Goal: Task Accomplishment & Management: Use online tool/utility

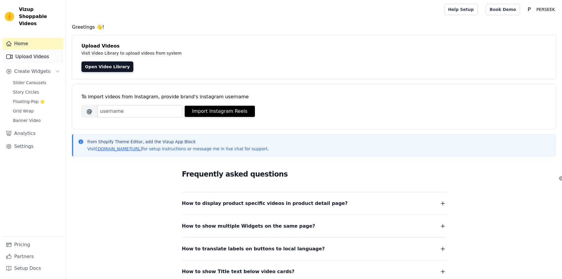
click at [36, 51] on link "Upload Videos" at bounding box center [32, 57] width 61 height 12
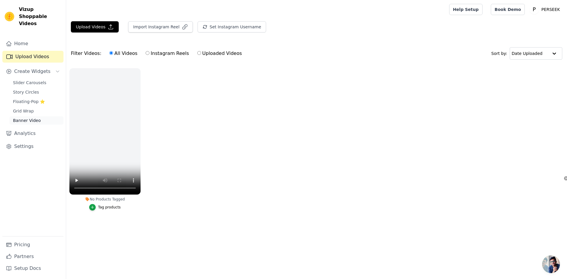
click at [32, 117] on span "Banner Video" at bounding box center [27, 120] width 28 height 6
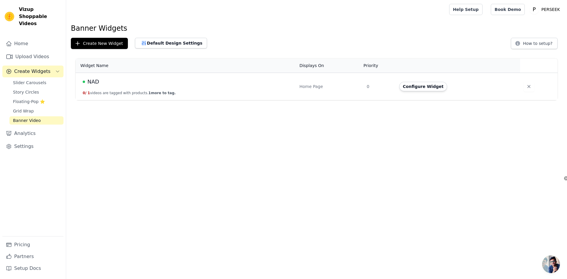
click at [254, 89] on td "NAD 0 / 1 videos are tagged with products. 1 more to tag." at bounding box center [186, 86] width 220 height 27
click at [526, 87] on icon "button" at bounding box center [529, 87] width 6 height 6
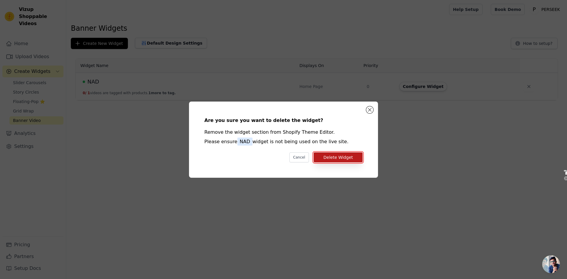
click at [331, 159] on button "Delete Widget" at bounding box center [337, 157] width 49 height 10
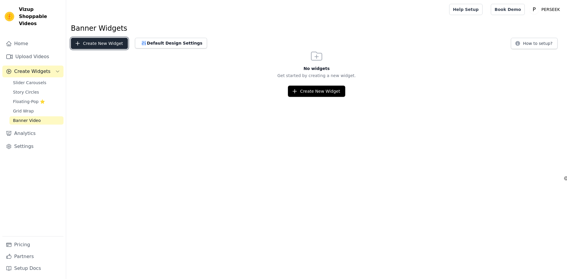
click at [106, 44] on button "Create New Widget" at bounding box center [99, 43] width 57 height 11
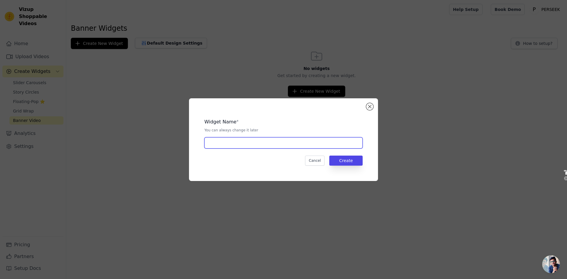
click at [276, 141] on input "text" at bounding box center [283, 142] width 158 height 11
type input "NAD"
click at [343, 160] on button "Create" at bounding box center [345, 161] width 33 height 10
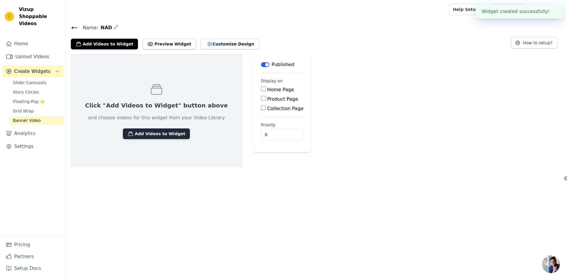
click at [165, 134] on button "Add Videos to Widget" at bounding box center [156, 133] width 67 height 11
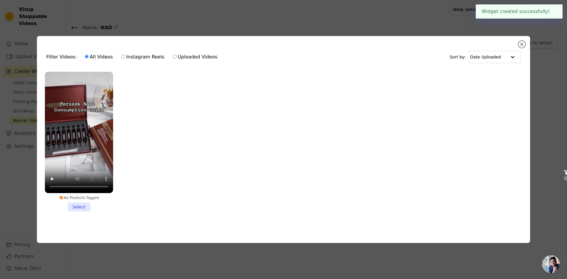
click at [79, 205] on li "No Products Tagged Select" at bounding box center [79, 142] width 68 height 140
click at [0, 0] on input "No Products Tagged Select" at bounding box center [0, 0] width 0 height 0
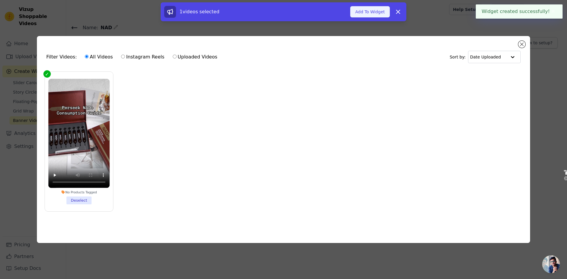
click at [366, 13] on button "Add To Widget" at bounding box center [370, 11] width 40 height 11
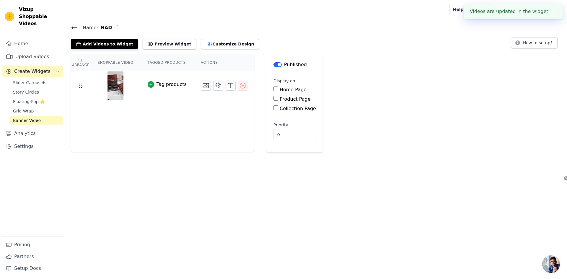
click at [279, 88] on label "Home Page" at bounding box center [292, 90] width 27 height 6
click at [278, 88] on input "Home Page" at bounding box center [275, 88] width 5 height 5
checkbox input "true"
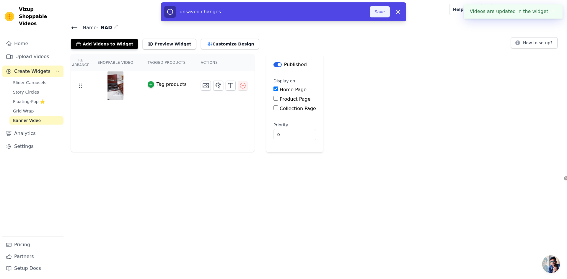
click at [387, 12] on button "Save" at bounding box center [379, 11] width 20 height 11
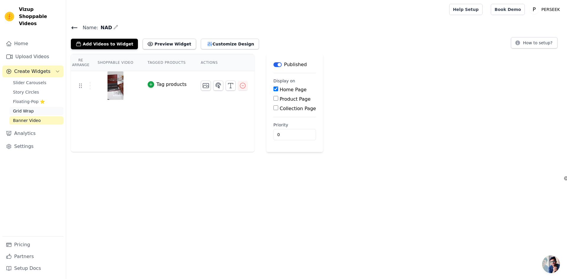
click at [33, 108] on span "Grid Wrap" at bounding box center [23, 111] width 21 height 6
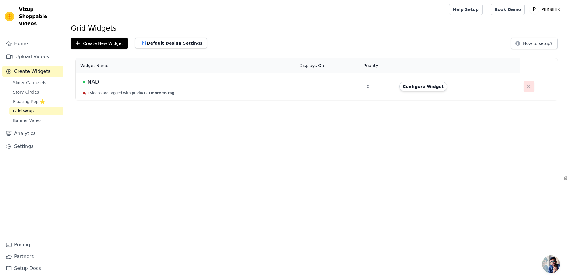
click at [526, 87] on icon "button" at bounding box center [529, 87] width 6 height 6
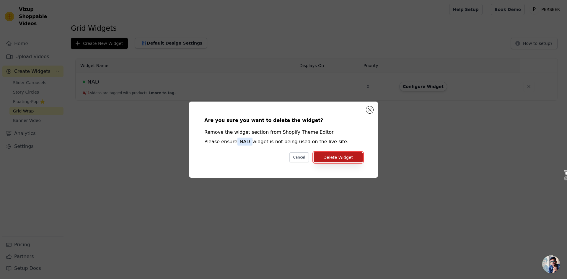
click at [336, 157] on button "Delete Widget" at bounding box center [337, 157] width 49 height 10
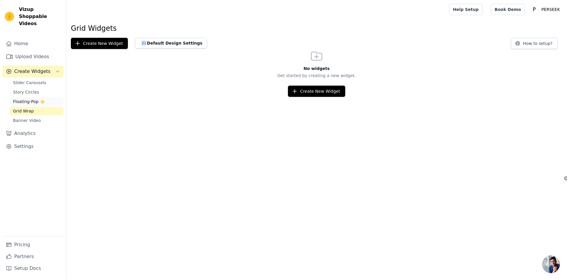
click at [41, 99] on span "Floating-Pop ⭐" at bounding box center [29, 102] width 32 height 6
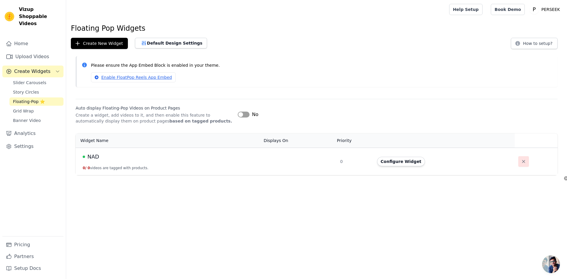
click at [523, 159] on icon "button" at bounding box center [523, 161] width 6 height 6
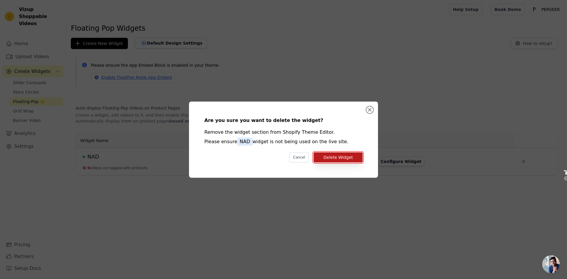
click at [330, 157] on button "Delete Widget" at bounding box center [337, 157] width 49 height 10
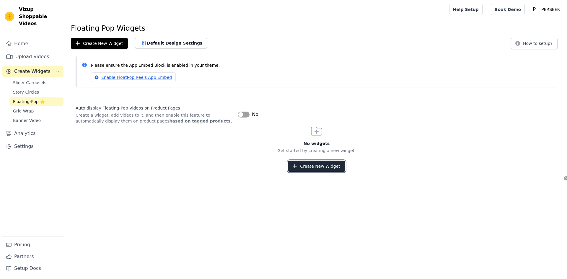
click at [308, 168] on button "Create New Widget" at bounding box center [316, 166] width 57 height 11
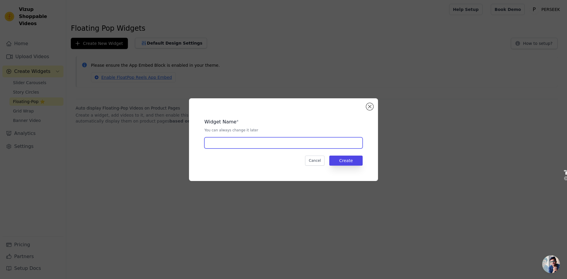
click at [244, 142] on input "text" at bounding box center [283, 142] width 158 height 11
type input "NAD"
click at [343, 160] on button "Create" at bounding box center [345, 161] width 33 height 10
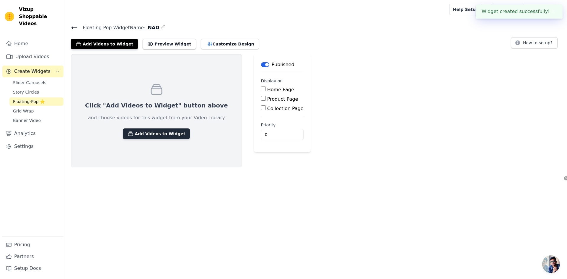
click at [150, 131] on button "Add Videos to Widget" at bounding box center [156, 133] width 67 height 11
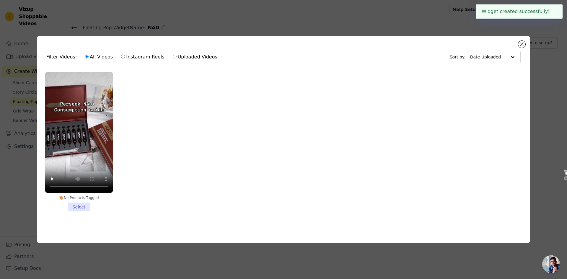
click at [78, 206] on li "No Products Tagged Select" at bounding box center [79, 142] width 68 height 140
click at [0, 0] on input "No Products Tagged Select" at bounding box center [0, 0] width 0 height 0
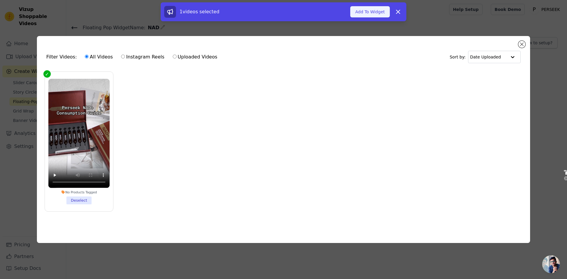
click at [365, 11] on button "Add To Widget" at bounding box center [370, 11] width 40 height 11
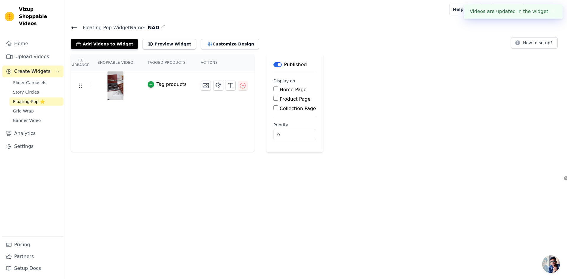
click at [274, 89] on input "Home Page" at bounding box center [275, 88] width 5 height 5
checkbox input "true"
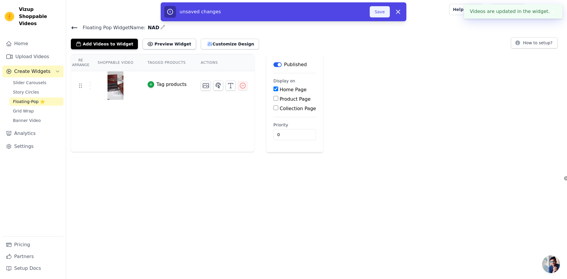
click at [373, 13] on button "Save" at bounding box center [379, 11] width 20 height 11
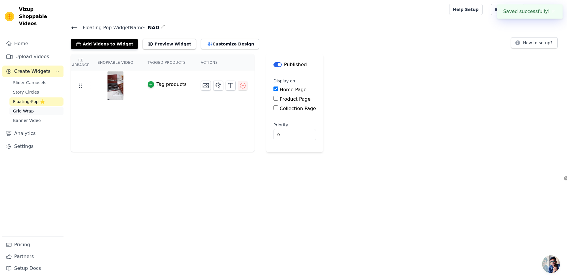
click at [37, 107] on link "Grid Wrap" at bounding box center [36, 111] width 54 height 8
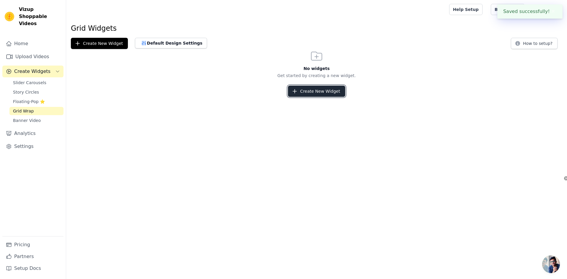
click at [307, 92] on button "Create New Widget" at bounding box center [316, 91] width 57 height 11
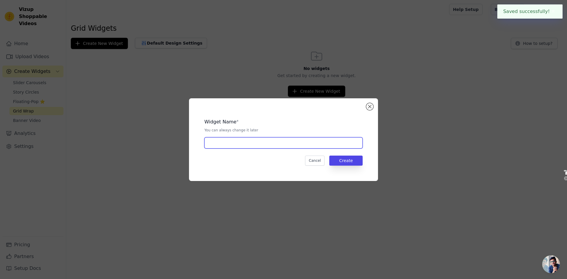
click at [273, 138] on input "text" at bounding box center [283, 142] width 158 height 11
type input "NAD"
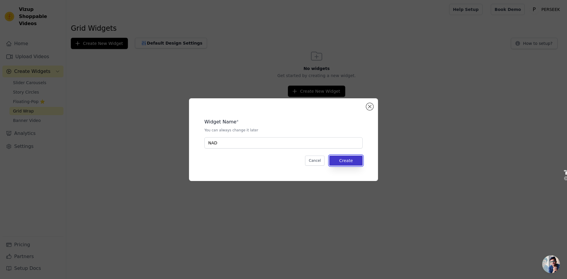
click at [346, 163] on button "Create" at bounding box center [345, 161] width 33 height 10
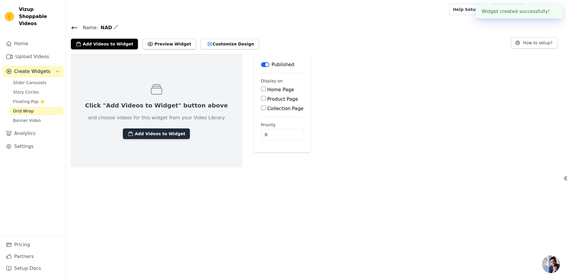
click at [162, 133] on button "Add Videos to Widget" at bounding box center [156, 133] width 67 height 11
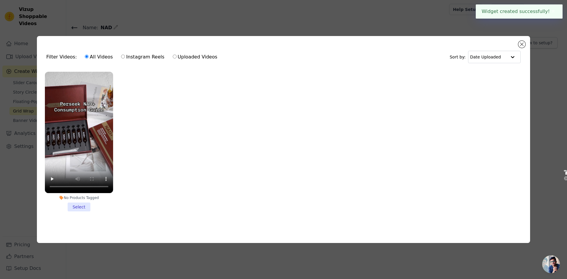
click at [82, 200] on li "No Products Tagged Select" at bounding box center [79, 142] width 68 height 140
click at [0, 0] on input "No Products Tagged Select" at bounding box center [0, 0] width 0 height 0
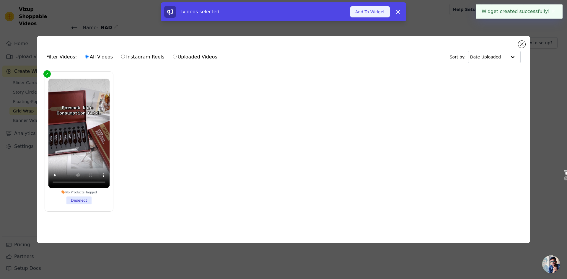
click at [374, 10] on button "Add To Widget" at bounding box center [370, 11] width 40 height 11
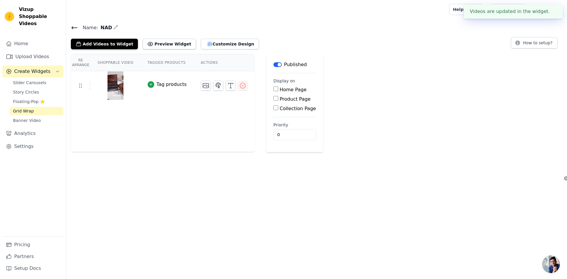
click at [273, 90] on input "Home Page" at bounding box center [275, 88] width 5 height 5
checkbox input "true"
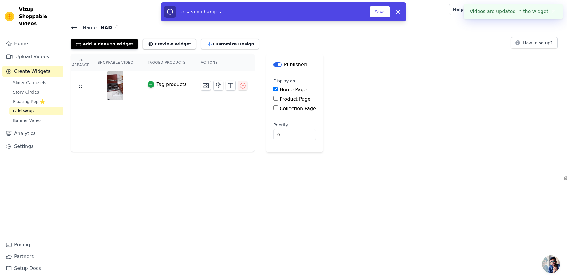
drag, startPoint x: 379, startPoint y: 12, endPoint x: 312, endPoint y: 31, distance: 69.9
click at [379, 12] on button "Save" at bounding box center [379, 11] width 20 height 11
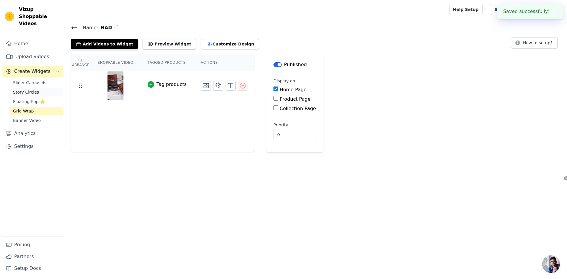
click at [41, 88] on link "Story Circles" at bounding box center [36, 92] width 54 height 8
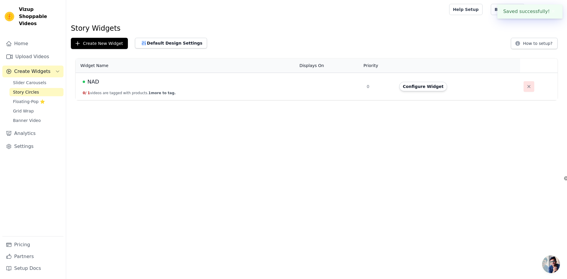
click at [526, 85] on icon "button" at bounding box center [529, 87] width 6 height 6
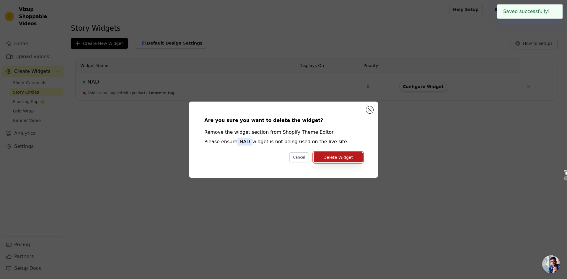
click at [342, 159] on button "Delete Widget" at bounding box center [337, 157] width 49 height 10
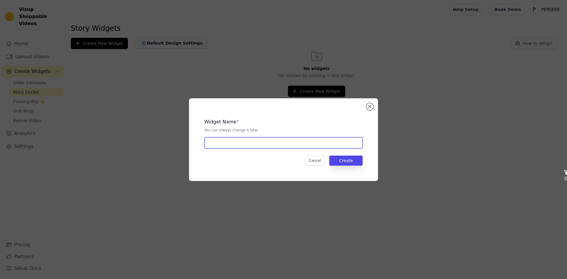
drag, startPoint x: 290, startPoint y: 143, endPoint x: 280, endPoint y: 144, distance: 10.4
click at [290, 143] on input "text" at bounding box center [283, 142] width 158 height 11
click at [353, 163] on button "Create" at bounding box center [345, 161] width 33 height 10
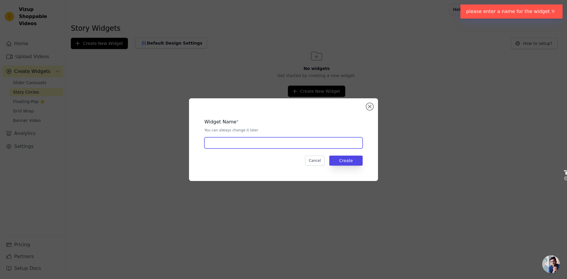
click at [253, 140] on input "text" at bounding box center [283, 142] width 158 height 11
type input "NAD"
click at [340, 162] on button "Create" at bounding box center [345, 161] width 33 height 10
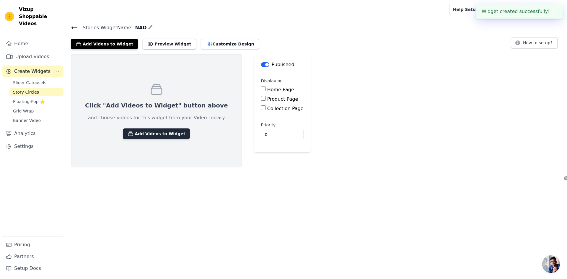
drag, startPoint x: 153, startPoint y: 124, endPoint x: 153, endPoint y: 128, distance: 3.8
click at [153, 125] on div "Click "Add Videos to Widget" button above and choose videos for this widget fro…" at bounding box center [156, 110] width 171 height 113
click at [153, 132] on button "Add Videos to Widget" at bounding box center [156, 133] width 67 height 11
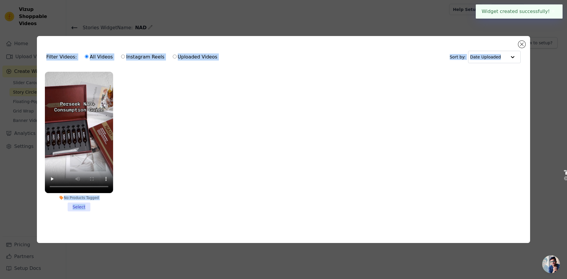
click at [80, 205] on li "No Products Tagged Select" at bounding box center [79, 142] width 68 height 140
click at [0, 0] on input "No Products Tagged Select" at bounding box center [0, 0] width 0 height 0
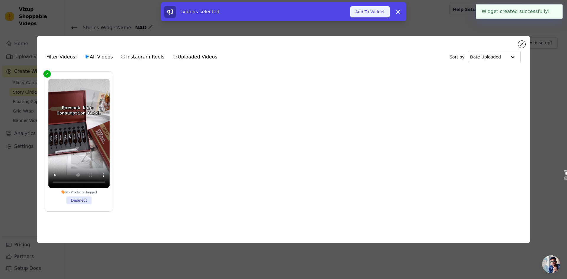
click at [366, 12] on button "Add To Widget" at bounding box center [370, 11] width 40 height 11
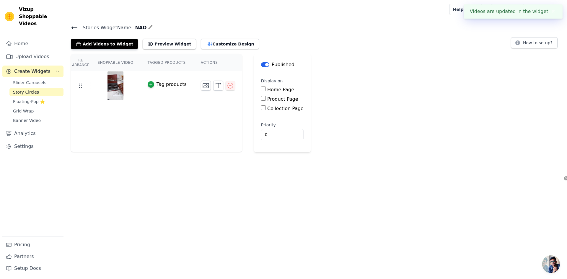
click at [263, 88] on input "Home Page" at bounding box center [263, 88] width 5 height 5
checkbox input "true"
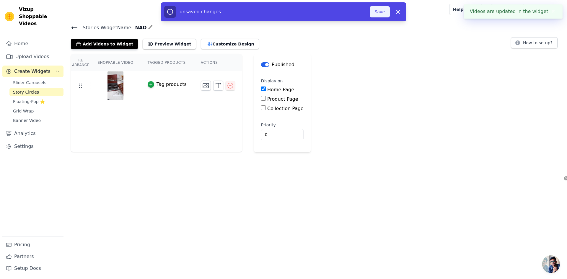
click at [376, 10] on button "Save" at bounding box center [379, 11] width 20 height 11
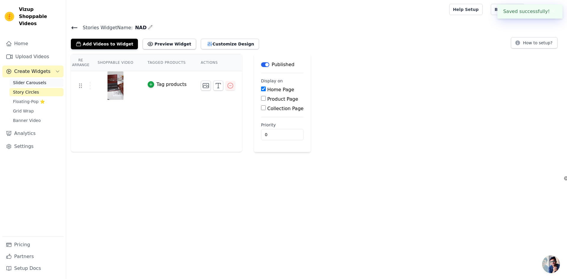
click at [35, 80] on span "Slider Carousels" at bounding box center [29, 83] width 33 height 6
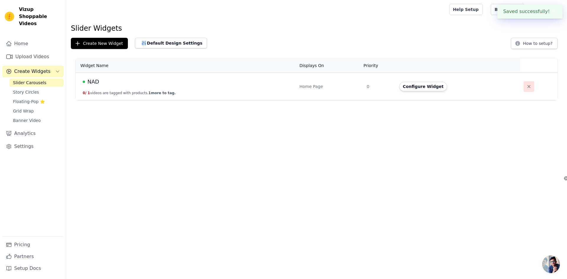
click at [530, 89] on icon "button" at bounding box center [529, 87] width 6 height 6
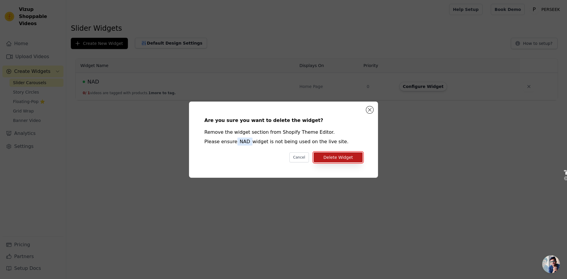
click at [335, 156] on button "Delete Widget" at bounding box center [337, 157] width 49 height 10
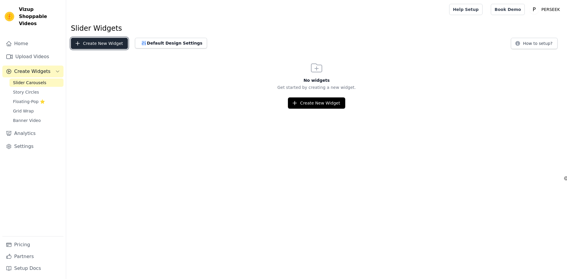
click at [108, 45] on button "Create New Widget" at bounding box center [99, 43] width 57 height 11
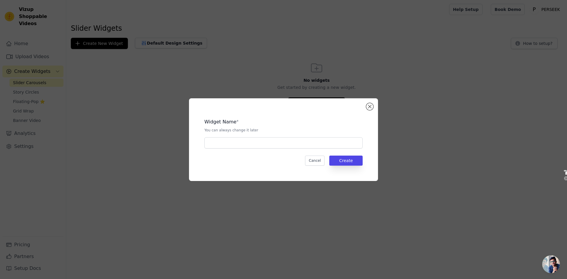
click at [286, 136] on div "Widget Name * You can always change it later" at bounding box center [283, 131] width 158 height 35
drag, startPoint x: 257, startPoint y: 147, endPoint x: 248, endPoint y: 147, distance: 8.9
click at [255, 147] on input "text" at bounding box center [283, 142] width 158 height 11
type input "NAD"
click at [355, 160] on button "Create" at bounding box center [345, 161] width 33 height 10
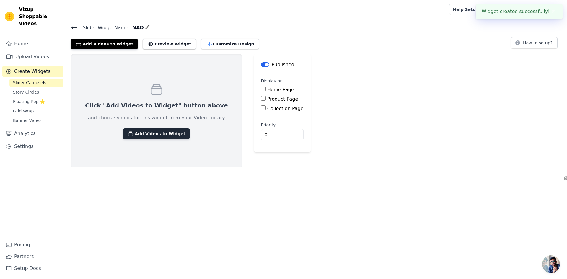
click at [156, 131] on button "Add Videos to Widget" at bounding box center [156, 133] width 67 height 11
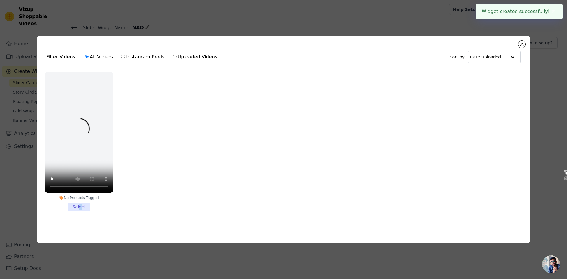
drag, startPoint x: 81, startPoint y: 204, endPoint x: 89, endPoint y: 198, distance: 9.9
click at [82, 203] on li "No Products Tagged Select" at bounding box center [79, 142] width 68 height 140
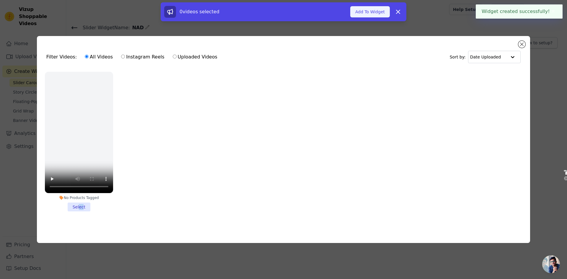
click at [360, 9] on button "Add To Widget" at bounding box center [370, 11] width 40 height 11
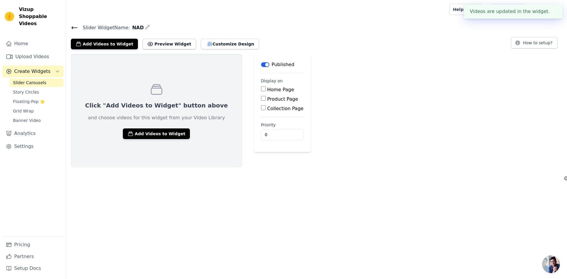
drag, startPoint x: 251, startPoint y: 90, endPoint x: 262, endPoint y: 88, distance: 11.8
click at [261, 91] on input "Home Page" at bounding box center [263, 88] width 5 height 5
checkbox input "true"
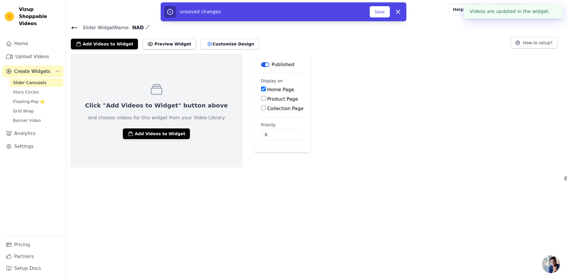
drag, startPoint x: 378, startPoint y: 14, endPoint x: 374, endPoint y: 27, distance: 13.3
click at [378, 15] on button "Save" at bounding box center [379, 11] width 20 height 11
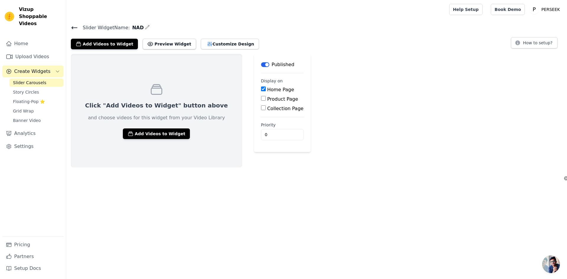
click at [42, 80] on span "Slider Carousels" at bounding box center [29, 83] width 33 height 6
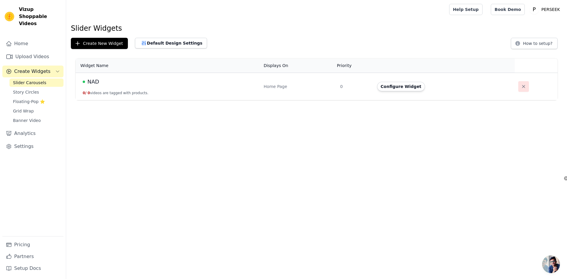
click at [523, 86] on icon "button" at bounding box center [523, 87] width 6 height 6
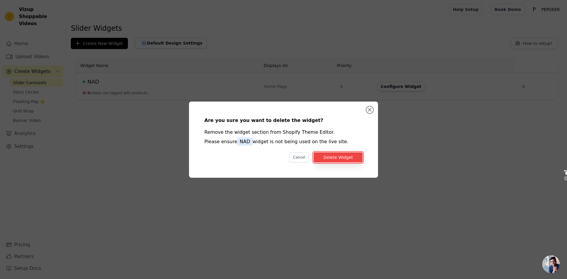
drag, startPoint x: 342, startPoint y: 154, endPoint x: 259, endPoint y: 126, distance: 87.8
click at [341, 155] on button "Delete Widget" at bounding box center [337, 157] width 49 height 10
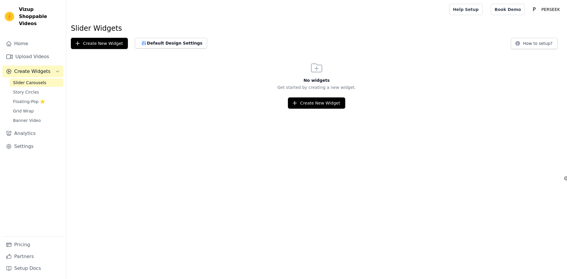
click at [42, 88] on link "Story Circles" at bounding box center [36, 92] width 54 height 8
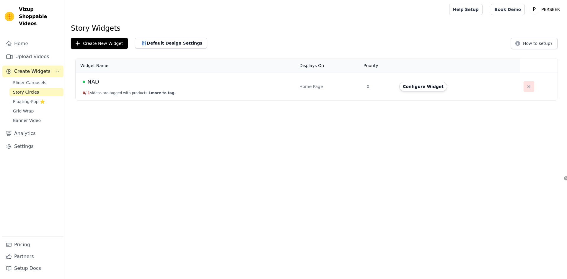
click at [527, 86] on icon "button" at bounding box center [528, 86] width 3 height 3
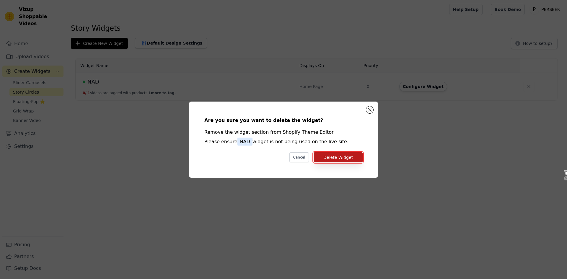
click at [332, 155] on button "Delete Widget" at bounding box center [337, 157] width 49 height 10
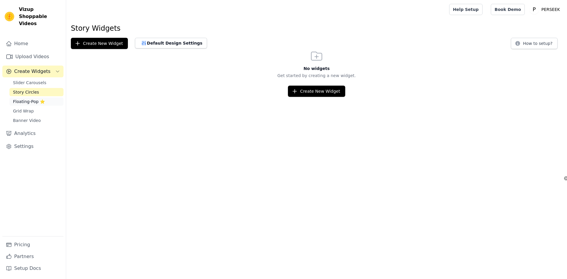
click at [49, 97] on link "Floating-Pop ⭐" at bounding box center [36, 101] width 54 height 8
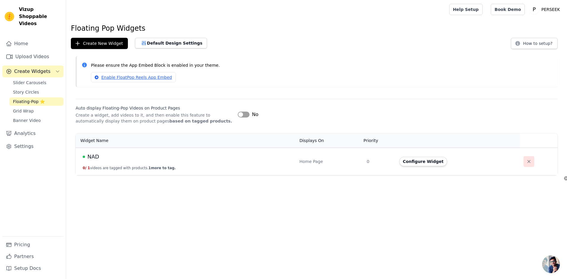
click at [532, 164] on button "button" at bounding box center [528, 161] width 11 height 11
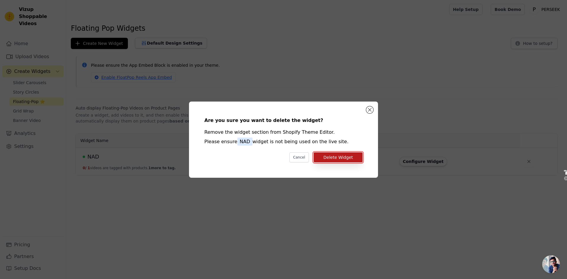
drag, startPoint x: 341, startPoint y: 159, endPoint x: 333, endPoint y: 159, distance: 8.3
click at [341, 159] on button "Delete Widget" at bounding box center [337, 157] width 49 height 10
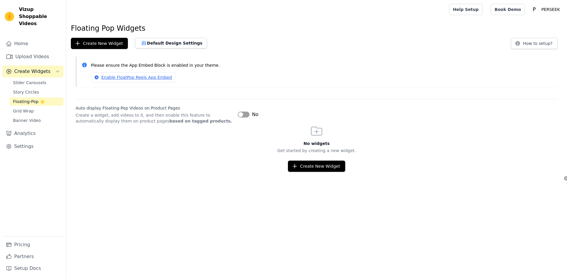
click at [42, 107] on link "Grid Wrap" at bounding box center [36, 111] width 54 height 8
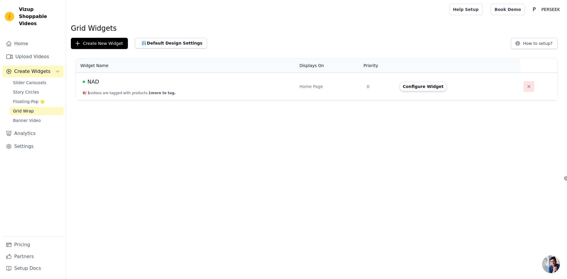
click at [523, 87] on button "button" at bounding box center [528, 86] width 11 height 11
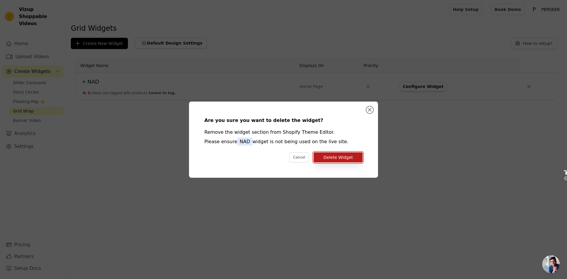
drag, startPoint x: 346, startPoint y: 156, endPoint x: 343, endPoint y: 156, distance: 3.8
click at [345, 156] on button "Delete Widget" at bounding box center [337, 157] width 49 height 10
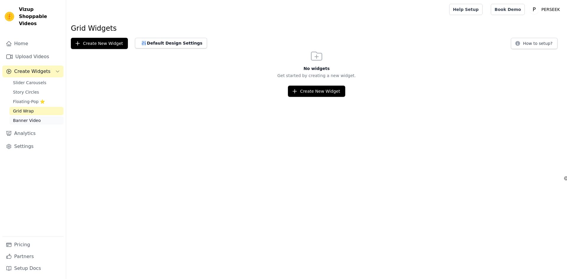
click at [43, 116] on link "Banner Video" at bounding box center [36, 120] width 54 height 8
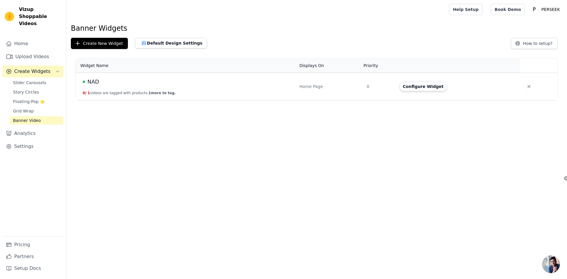
click at [249, 22] on main "Banner Widgets Create New Widget Default Design Settings How to setup? Widget N…" at bounding box center [316, 59] width 500 height 81
click at [31, 51] on link "Upload Videos" at bounding box center [32, 57] width 61 height 12
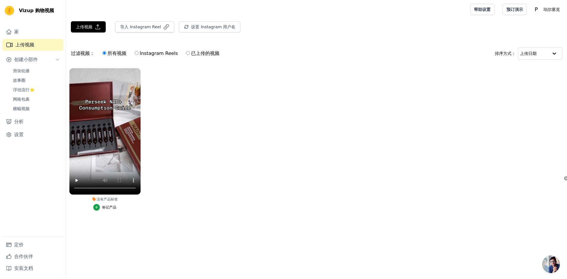
click at [247, 136] on ul "没有产品标签 标记产品" at bounding box center [316, 145] width 500 height 161
click at [30, 131] on link "设置" at bounding box center [32, 135] width 61 height 12
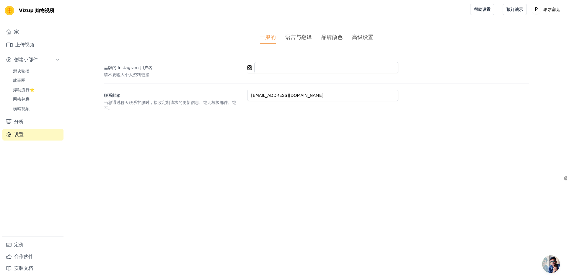
click at [368, 39] on font "高级设置" at bounding box center [362, 37] width 21 height 6
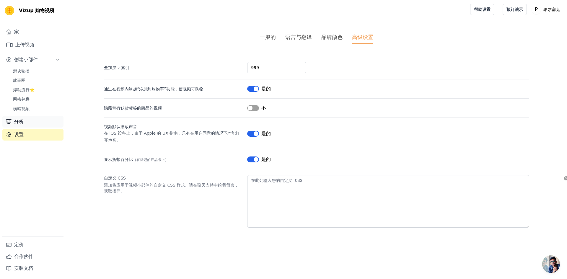
click at [31, 120] on link "分析" at bounding box center [32, 122] width 61 height 12
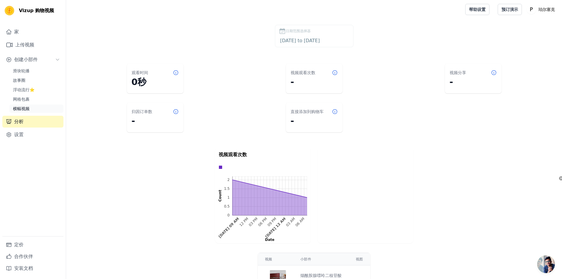
click at [41, 108] on link "横幅视频" at bounding box center [36, 108] width 54 height 8
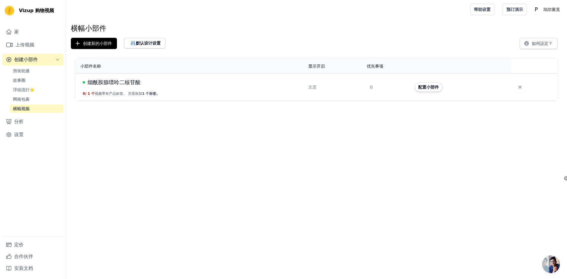
click at [418, 85] on button "配置小部件" at bounding box center [428, 86] width 28 height 9
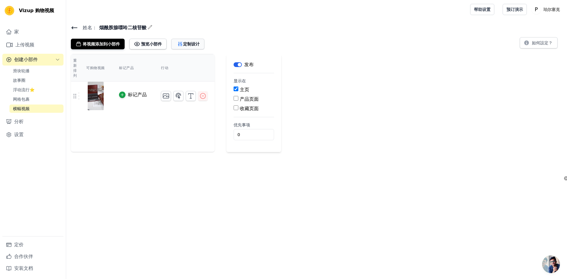
click at [188, 42] on font "定制设计" at bounding box center [191, 44] width 17 height 5
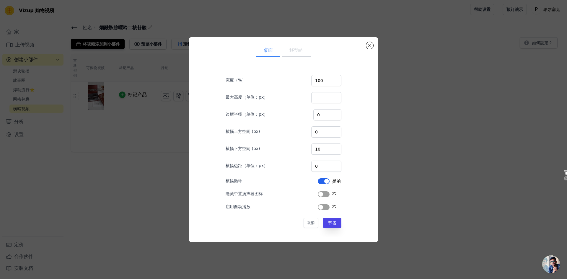
click at [296, 51] on font "移动的" at bounding box center [296, 50] width 14 height 6
click at [265, 51] on font "桌面" at bounding box center [267, 50] width 9 height 6
click at [324, 79] on input "100" at bounding box center [326, 80] width 30 height 11
click at [325, 100] on input "最大高度（单位：px）" at bounding box center [326, 97] width 30 height 11
click at [323, 114] on input "0" at bounding box center [327, 114] width 28 height 11
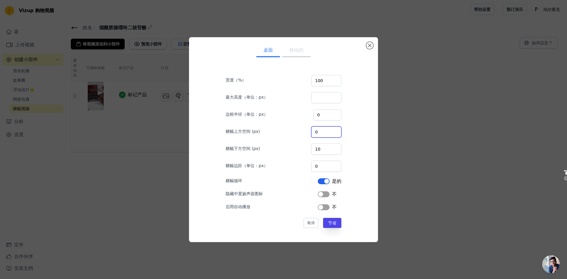
drag, startPoint x: 323, startPoint y: 132, endPoint x: 323, endPoint y: 138, distance: 5.9
click at [323, 132] on input "0" at bounding box center [326, 131] width 30 height 11
click at [323, 147] on input "10" at bounding box center [326, 148] width 30 height 11
click at [323, 164] on input "0" at bounding box center [326, 166] width 30 height 11
click at [323, 144] on input "10" at bounding box center [326, 148] width 30 height 11
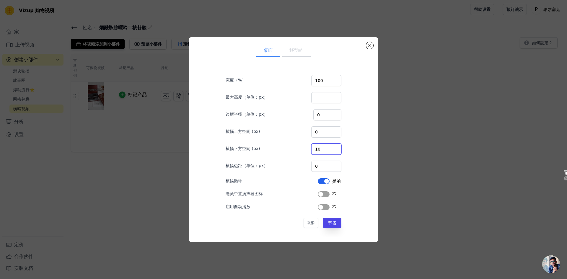
drag, startPoint x: 323, startPoint y: 145, endPoint x: 311, endPoint y: 145, distance: 11.2
click at [311, 145] on div "横幅下方空间 (px) 10" at bounding box center [283, 148] width 116 height 12
type input "8"
click at [330, 222] on font "节省" at bounding box center [332, 222] width 8 height 5
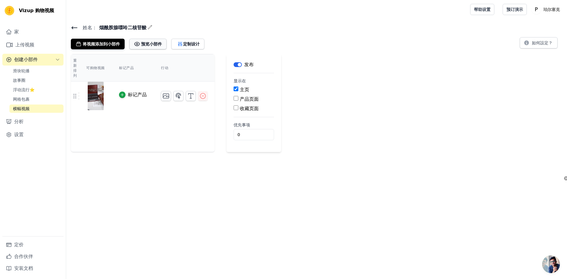
drag, startPoint x: 167, startPoint y: 45, endPoint x: 162, endPoint y: 46, distance: 5.4
click at [166, 45] on div "将视频添加到小部件 预览小部件 定制设计" at bounding box center [140, 42] width 138 height 13
click at [159, 46] on font "预览小部件" at bounding box center [151, 44] width 21 height 5
click at [184, 42] on font "定制设计" at bounding box center [191, 44] width 17 height 5
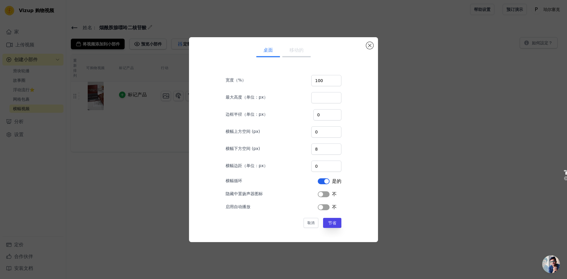
click at [318, 181] on button "标签" at bounding box center [324, 181] width 12 height 6
click at [320, 181] on button "标签" at bounding box center [324, 181] width 12 height 6
drag, startPoint x: 323, startPoint y: 79, endPoint x: 304, endPoint y: 76, distance: 19.4
click at [304, 76] on div "宽度（%） 100" at bounding box center [283, 80] width 116 height 12
type input "80"
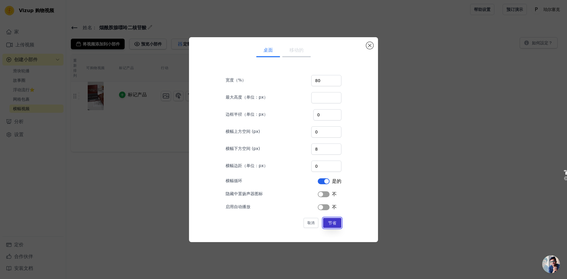
click at [335, 223] on button "节省" at bounding box center [332, 223] width 18 height 10
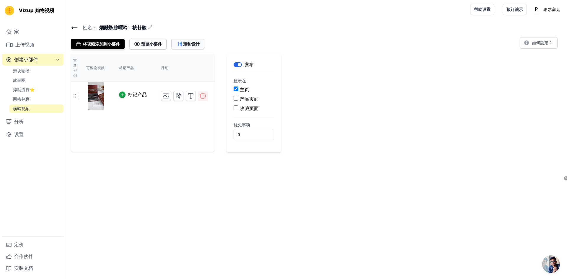
click at [193, 40] on button "定制设计" at bounding box center [187, 44] width 33 height 11
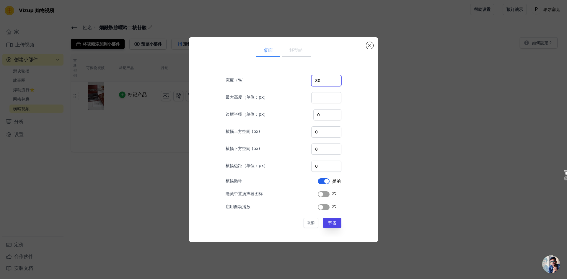
drag, startPoint x: 323, startPoint y: 82, endPoint x: 303, endPoint y: 78, distance: 20.0
click at [303, 78] on div "宽度（%） 80" at bounding box center [283, 80] width 116 height 12
type input "60"
click at [331, 222] on font "节省" at bounding box center [332, 222] width 8 height 5
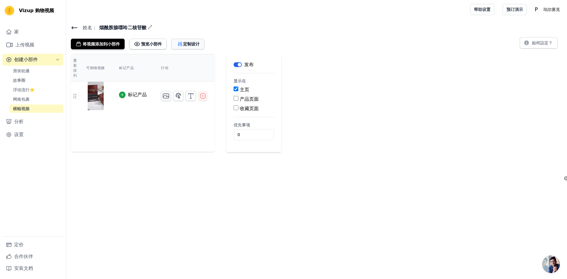
click at [194, 42] on font "定制设计" at bounding box center [191, 44] width 17 height 5
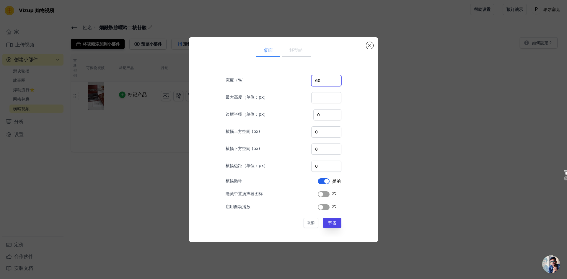
drag, startPoint x: 320, startPoint y: 80, endPoint x: 309, endPoint y: 80, distance: 11.2
click at [309, 81] on div "宽度（%） 60" at bounding box center [283, 80] width 116 height 12
type input "50"
click at [336, 222] on button "节省" at bounding box center [332, 223] width 18 height 10
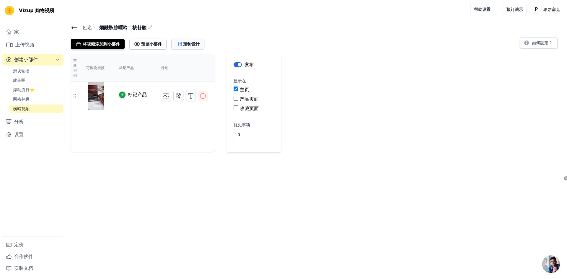
click at [194, 43] on font "定制设计" at bounding box center [191, 44] width 17 height 5
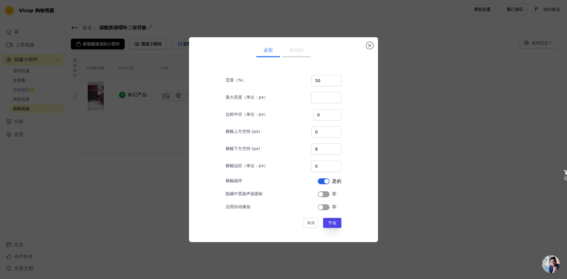
click at [293, 52] on font "移动的" at bounding box center [296, 50] width 14 height 6
click at [269, 53] on button "桌面" at bounding box center [268, 50] width 24 height 13
click at [370, 47] on button "关闭模式" at bounding box center [369, 45] width 7 height 7
